Goal: Find specific page/section: Find specific page/section

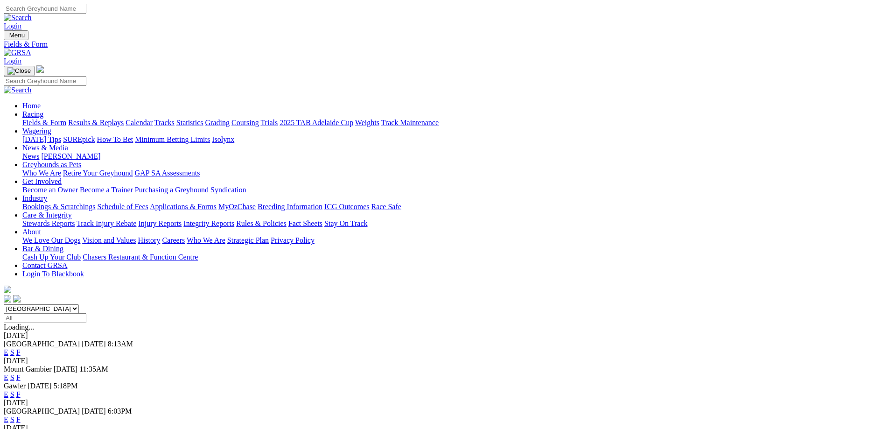
click at [21, 390] on link "F" at bounding box center [18, 394] width 4 height 8
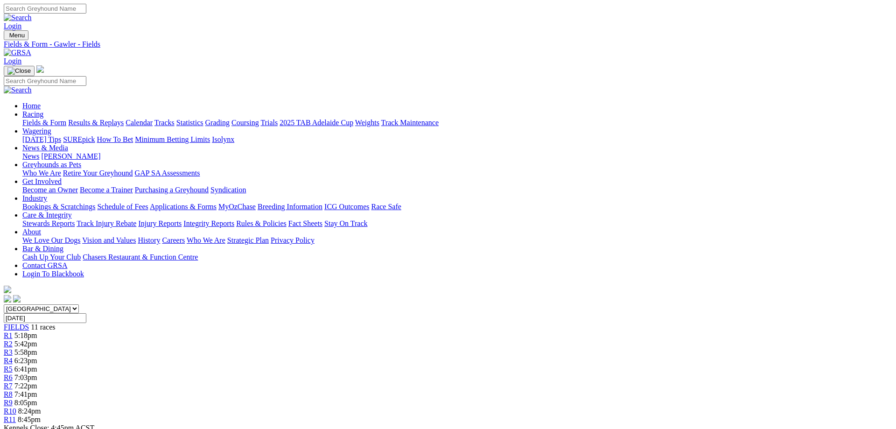
click at [66, 119] on link "Fields & Form" at bounding box center [44, 123] width 44 height 8
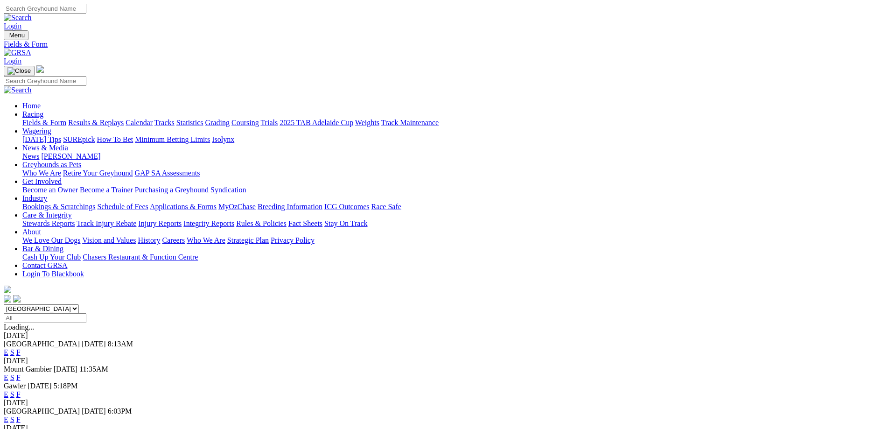
click at [21, 415] on link "F" at bounding box center [18, 419] width 4 height 8
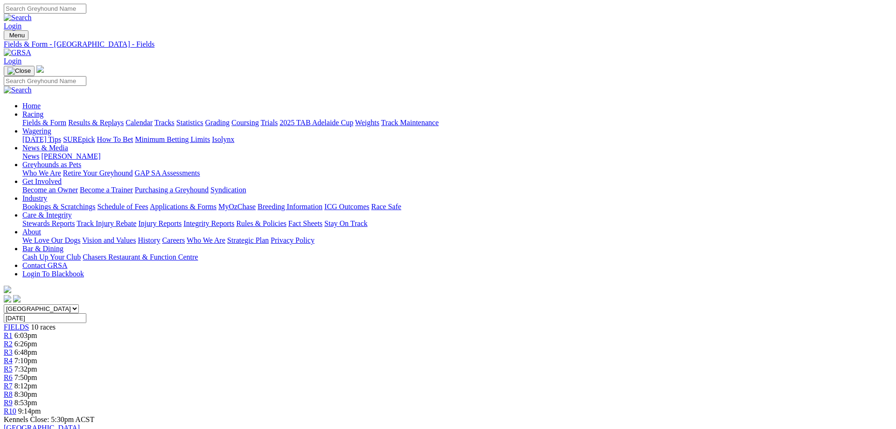
click at [66, 119] on link "Fields & Form" at bounding box center [44, 123] width 44 height 8
